Goal: Navigation & Orientation: Find specific page/section

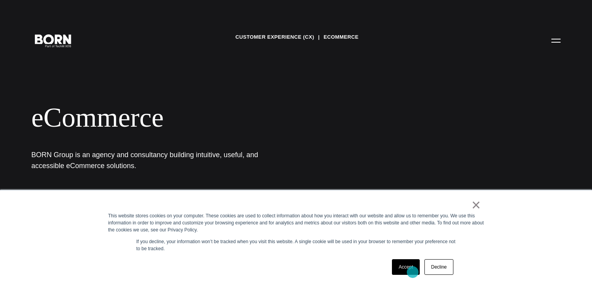
click at [410, 272] on link "Accept" at bounding box center [406, 267] width 28 height 16
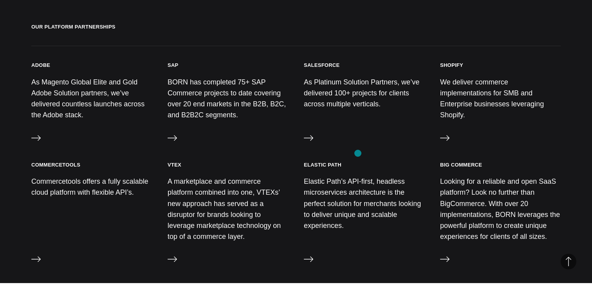
scroll to position [817, 0]
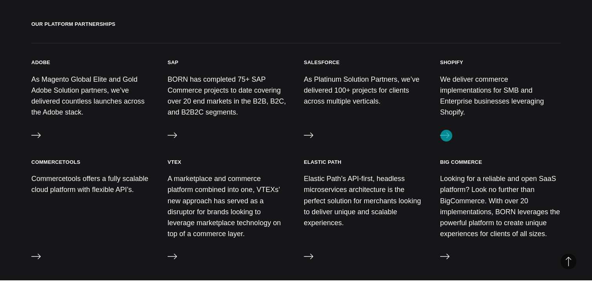
click at [446, 136] on icon at bounding box center [444, 135] width 9 height 9
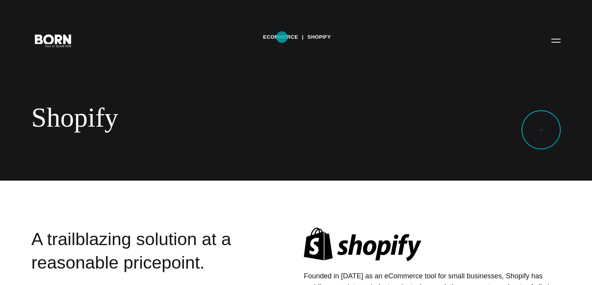
click at [282, 37] on link "eCommerce" at bounding box center [280, 37] width 35 height 12
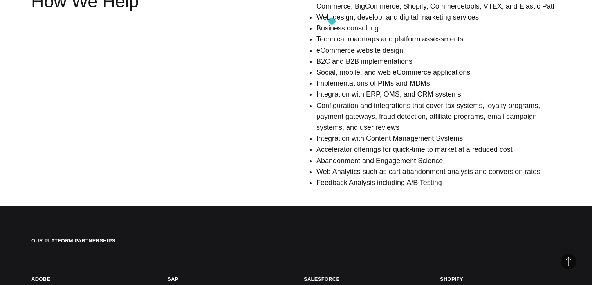
scroll to position [579, 0]
